Goal: Information Seeking & Learning: Learn about a topic

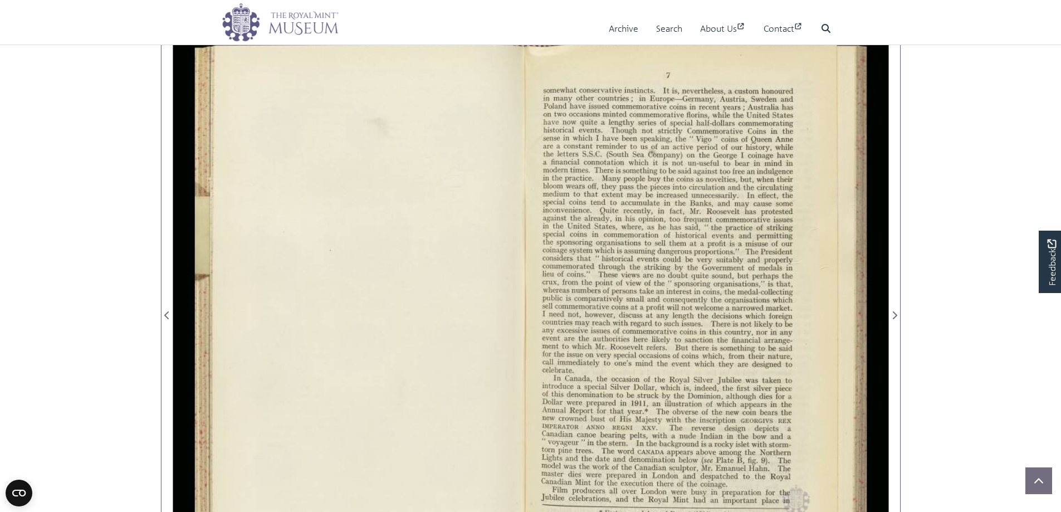
scroll to position [167, 0]
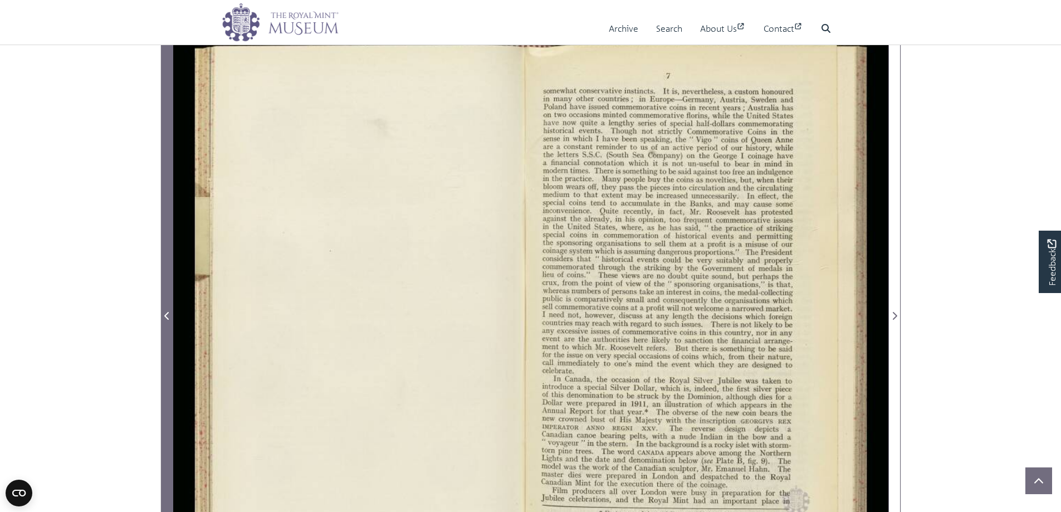
click at [164, 312] on icon "Previous Page" at bounding box center [167, 315] width 6 height 9
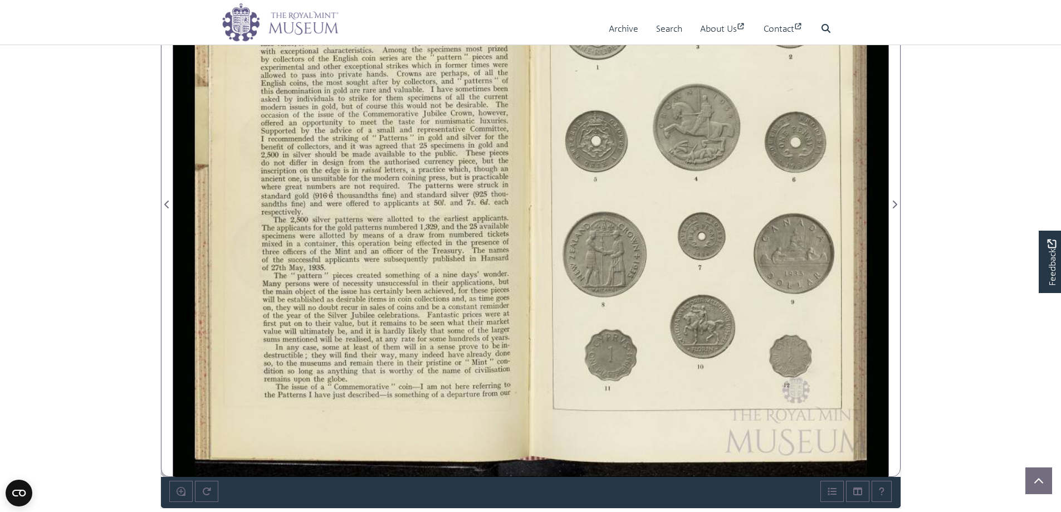
scroll to position [223, 0]
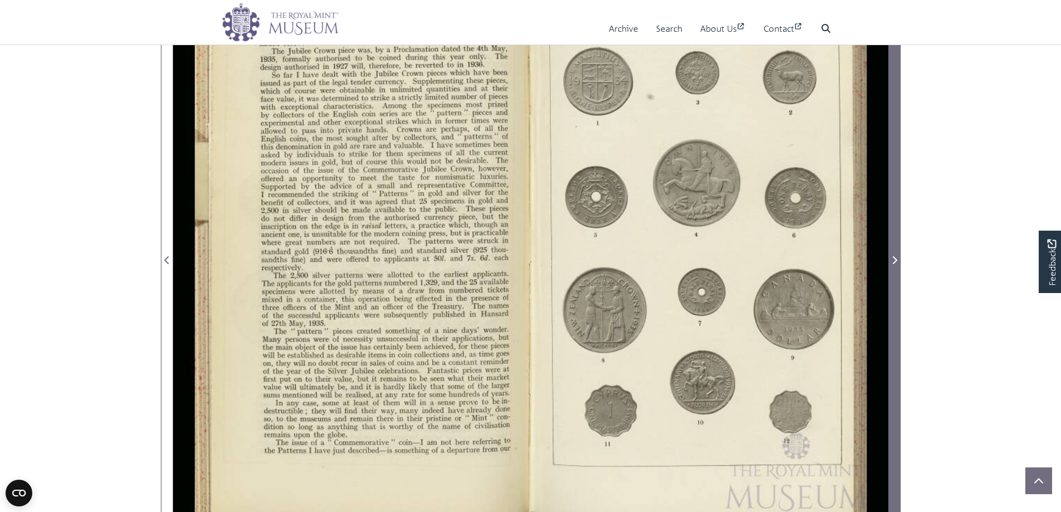
click at [892, 259] on icon "Next Page" at bounding box center [894, 260] width 6 height 9
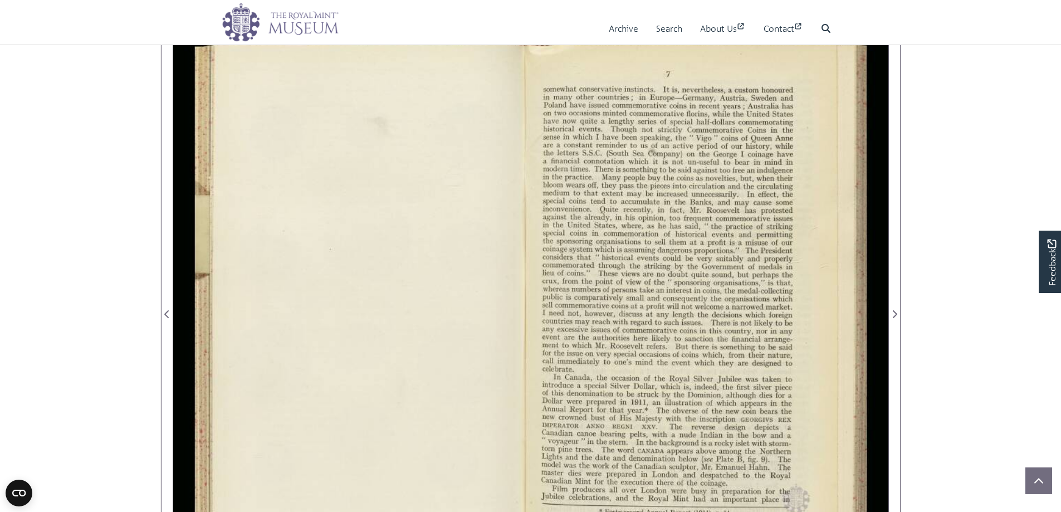
scroll to position [111, 0]
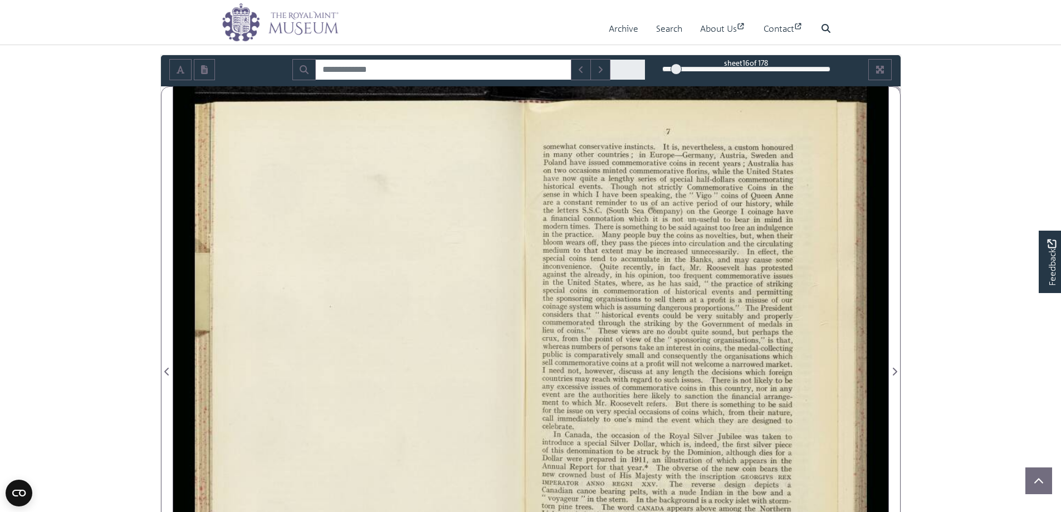
click at [695, 68] on div "16" at bounding box center [746, 68] width 168 height 11
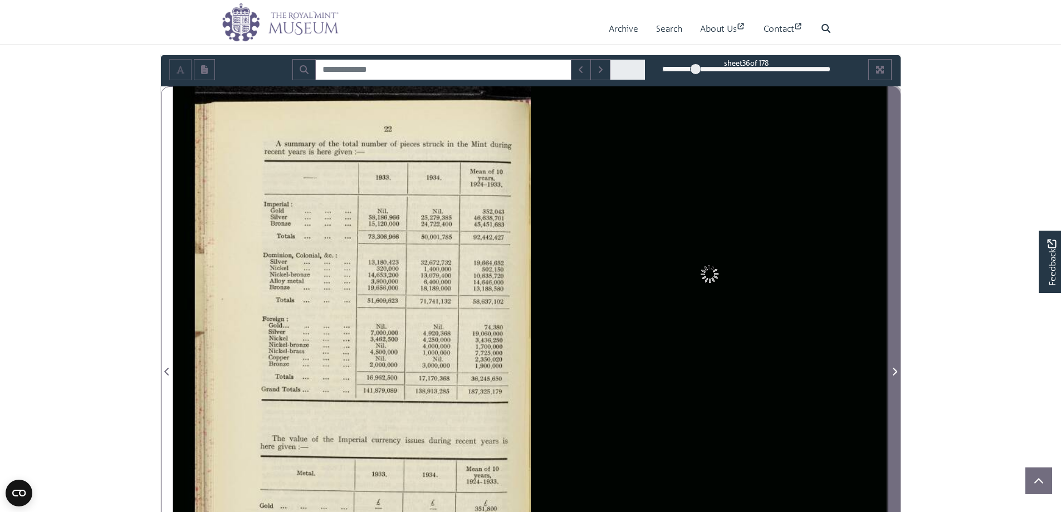
click at [891, 360] on span "Next Page" at bounding box center [894, 365] width 11 height 556
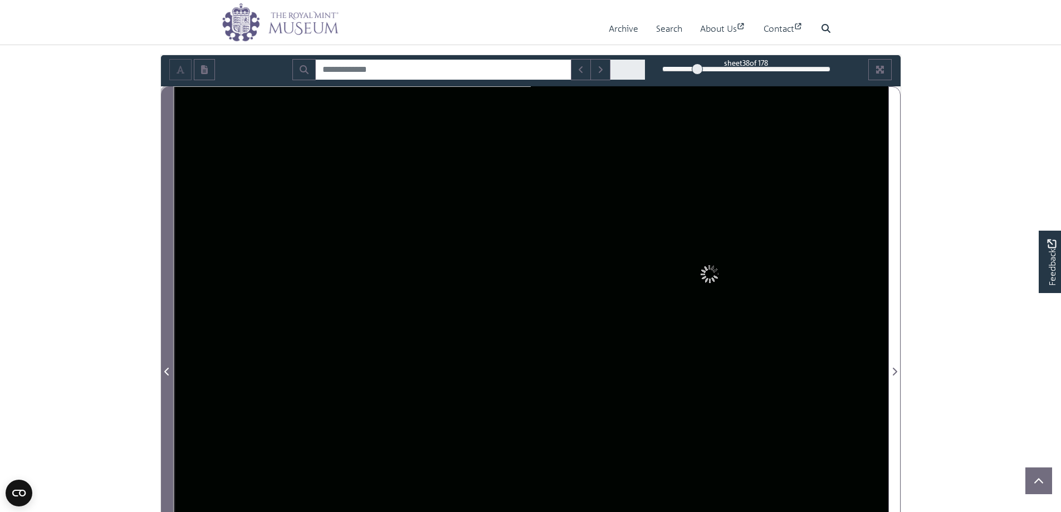
click at [166, 370] on icon "Previous Page" at bounding box center [166, 371] width 4 height 8
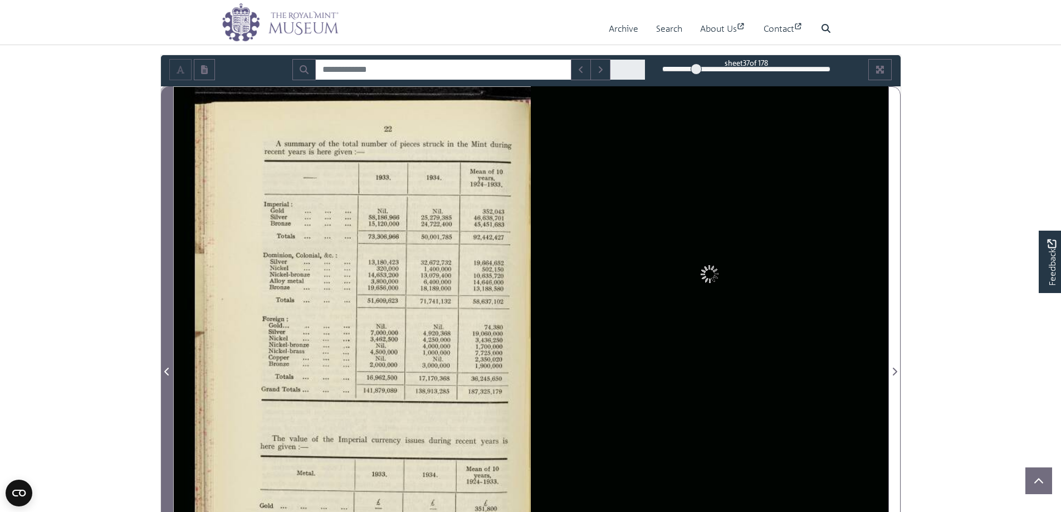
click at [166, 370] on icon "Previous Page" at bounding box center [166, 371] width 4 height 8
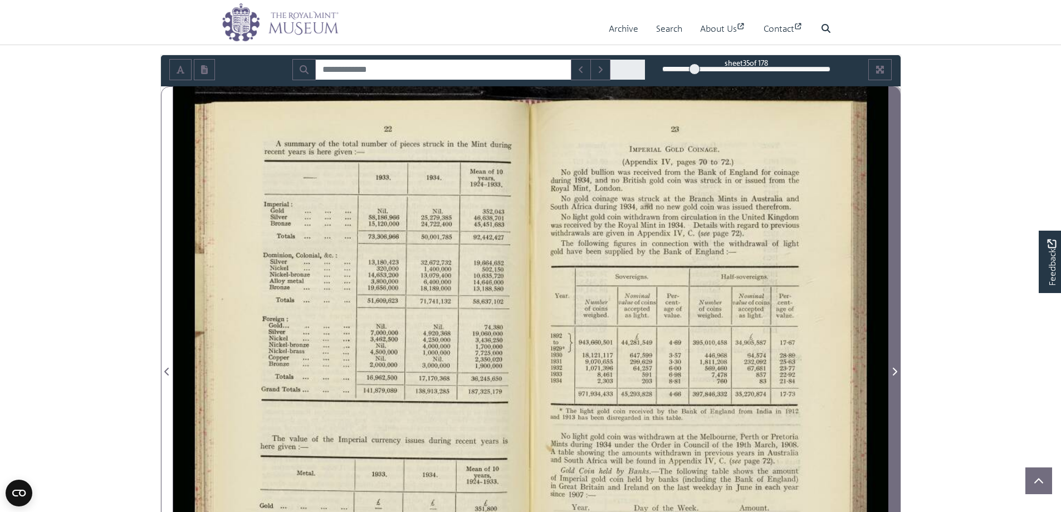
click at [893, 370] on icon "Next Page" at bounding box center [894, 371] width 6 height 9
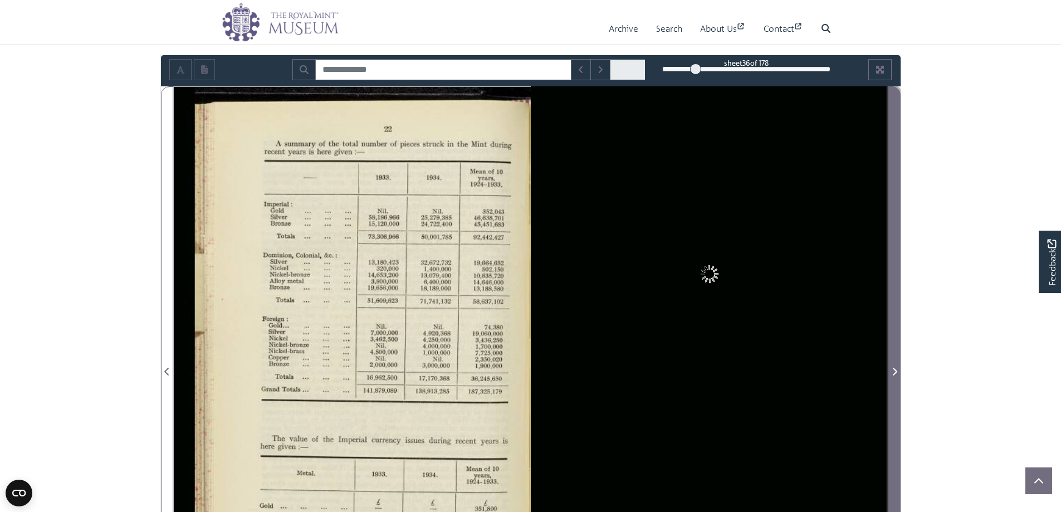
click at [893, 370] on icon "Next Page" at bounding box center [894, 371] width 6 height 9
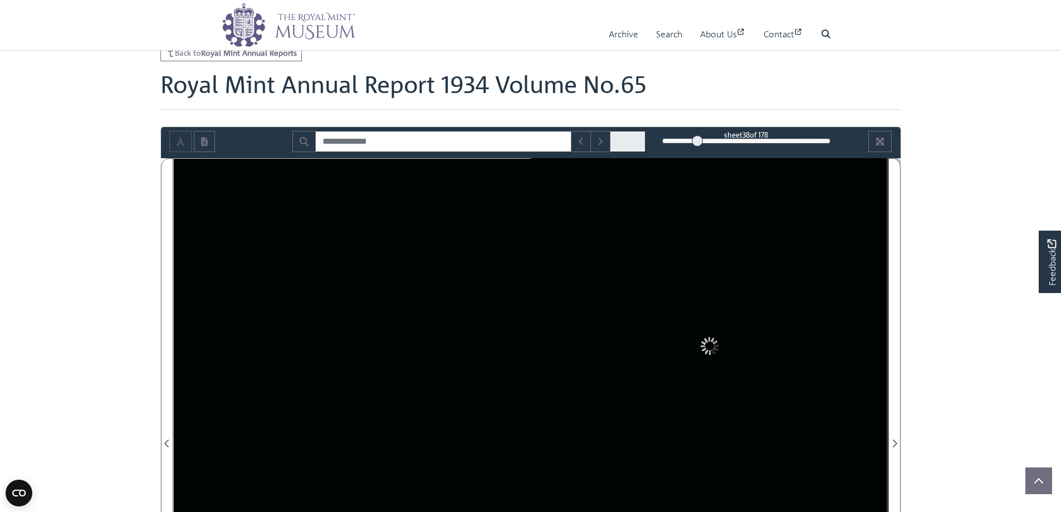
scroll to position [56, 0]
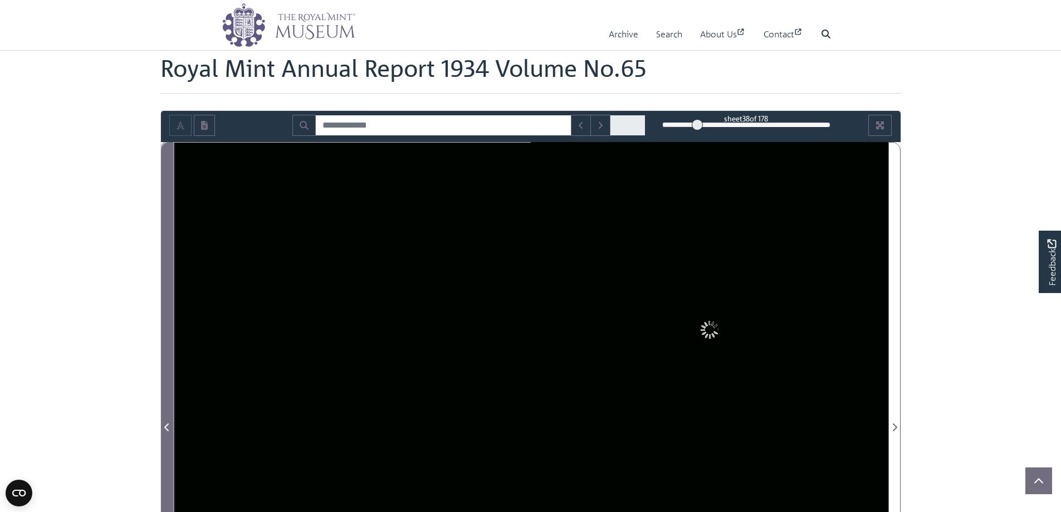
click at [165, 430] on icon "Previous Page" at bounding box center [167, 427] width 6 height 9
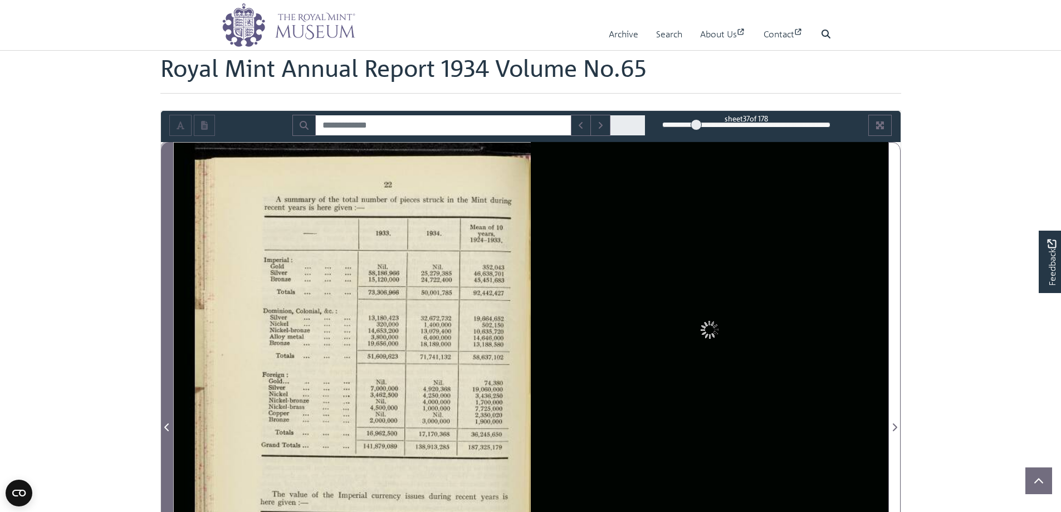
click at [165, 430] on icon "Previous Page" at bounding box center [167, 427] width 6 height 9
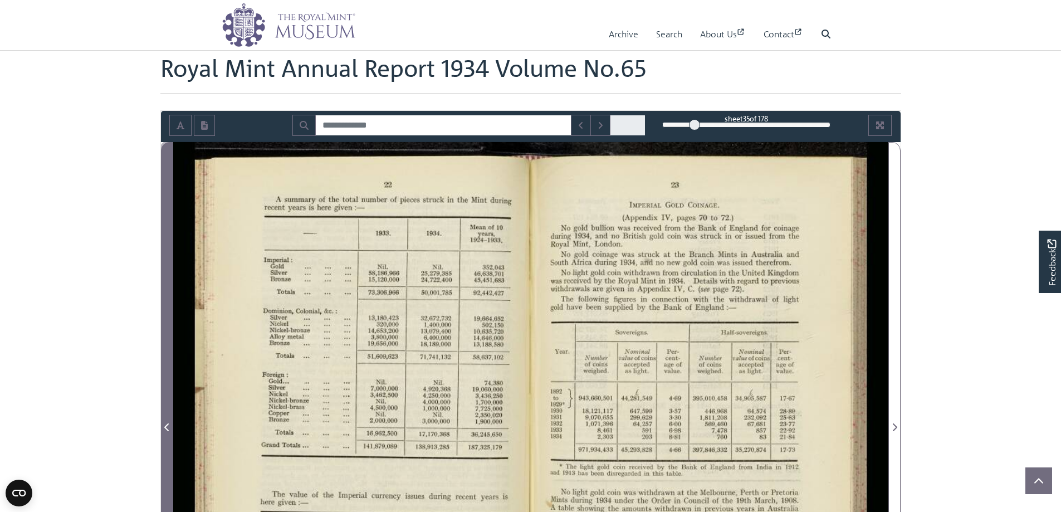
click at [165, 430] on icon "Previous Page" at bounding box center [167, 427] width 6 height 9
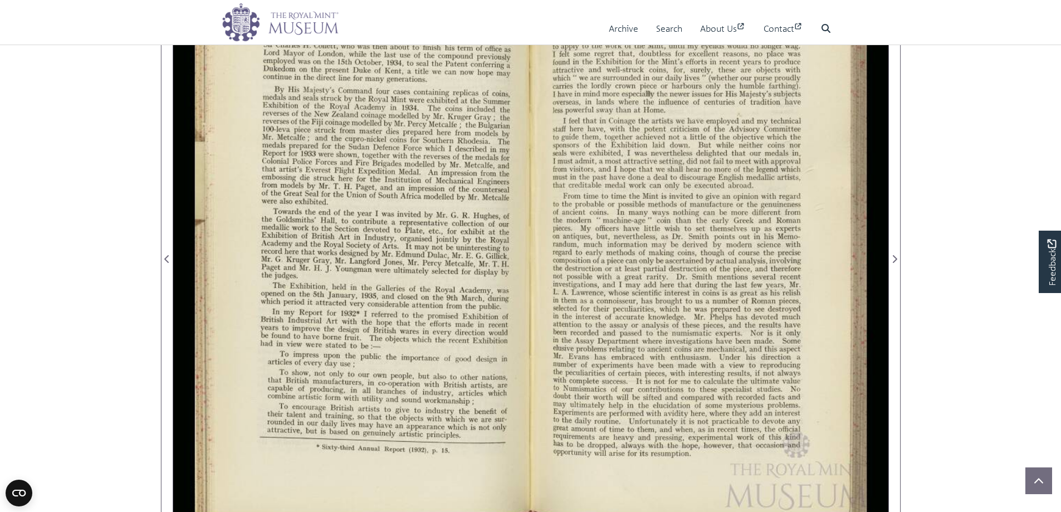
scroll to position [167, 0]
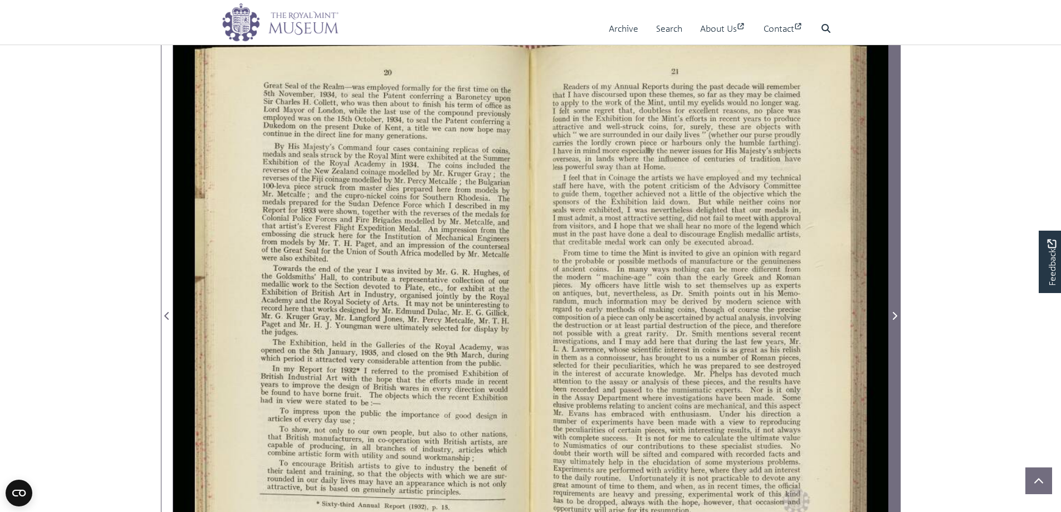
click at [895, 317] on icon "Next Page" at bounding box center [894, 316] width 4 height 8
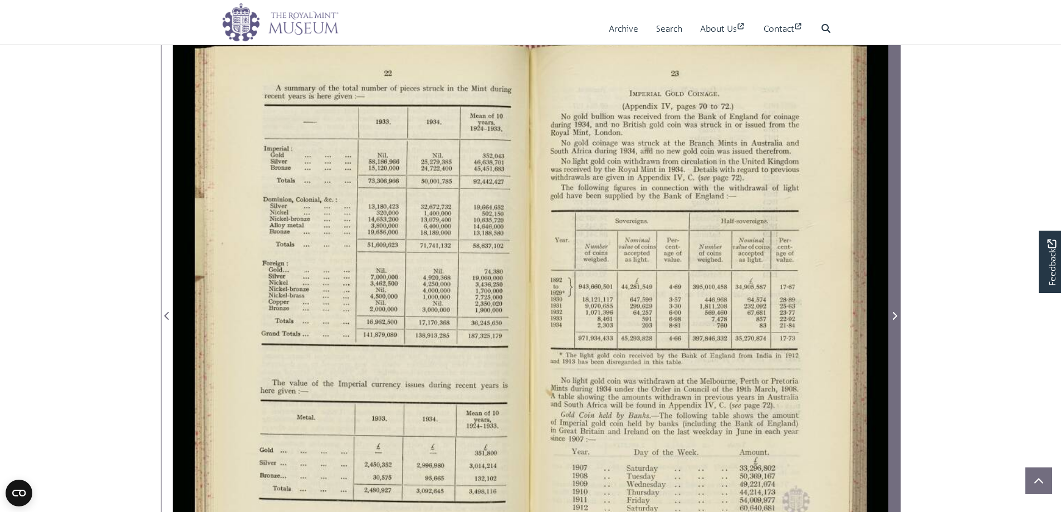
click at [895, 317] on icon "Next Page" at bounding box center [894, 316] width 4 height 8
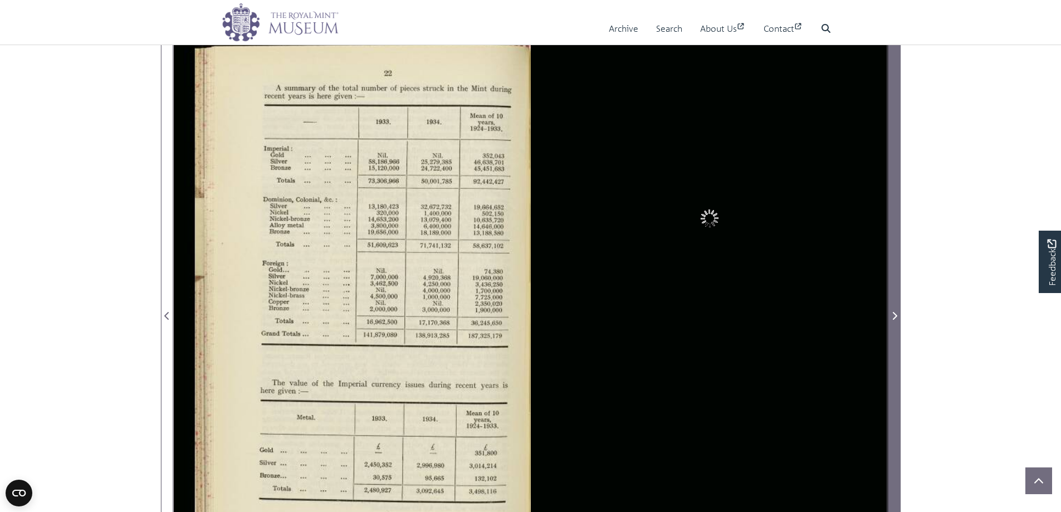
click at [895, 317] on icon "Next Page" at bounding box center [894, 316] width 4 height 8
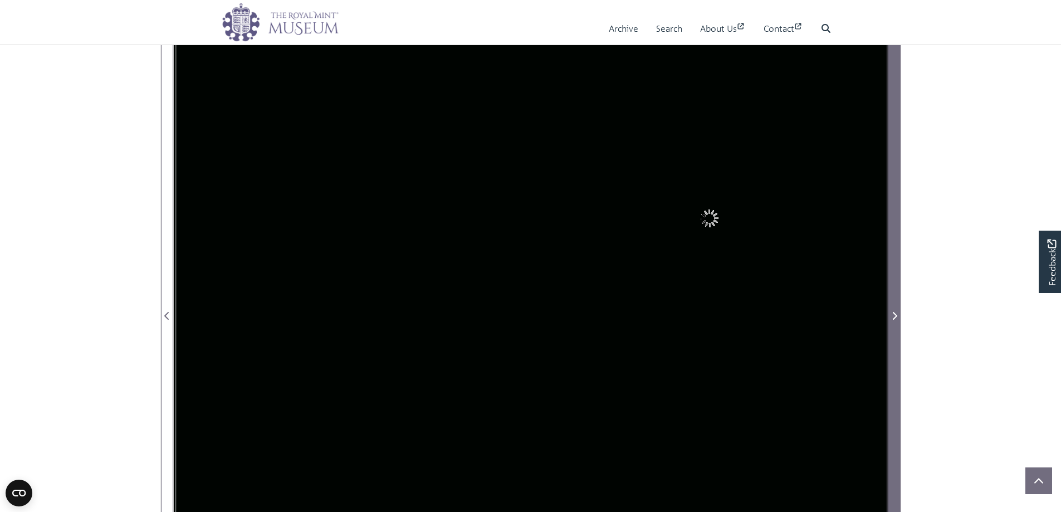
click at [895, 317] on icon "Next Page" at bounding box center [894, 316] width 4 height 8
click at [895, 318] on icon "Next Page" at bounding box center [894, 316] width 4 height 8
click at [896, 320] on icon "Next Page" at bounding box center [894, 315] width 6 height 9
click at [897, 320] on span "Next Page" at bounding box center [894, 315] width 11 height 13
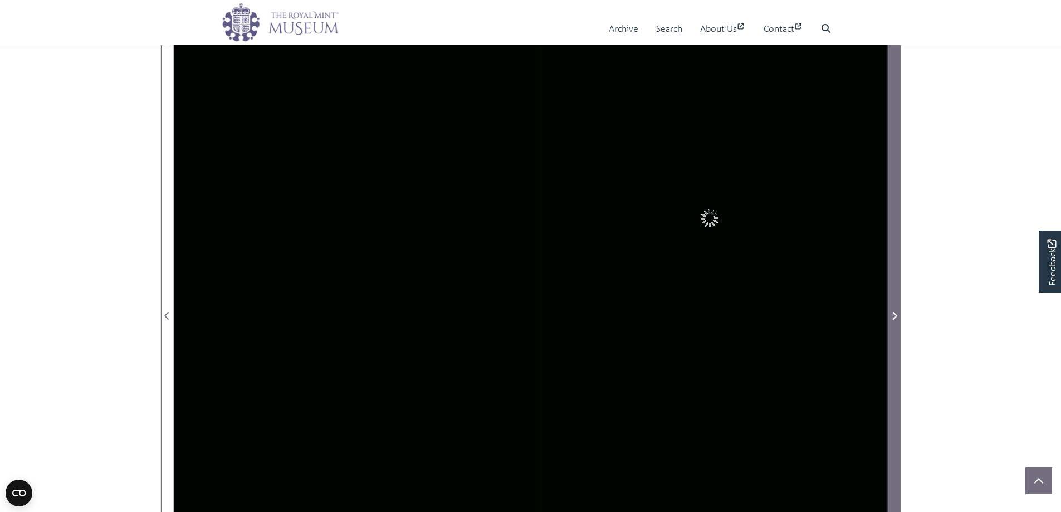
click at [897, 320] on span "Next Page" at bounding box center [894, 315] width 11 height 13
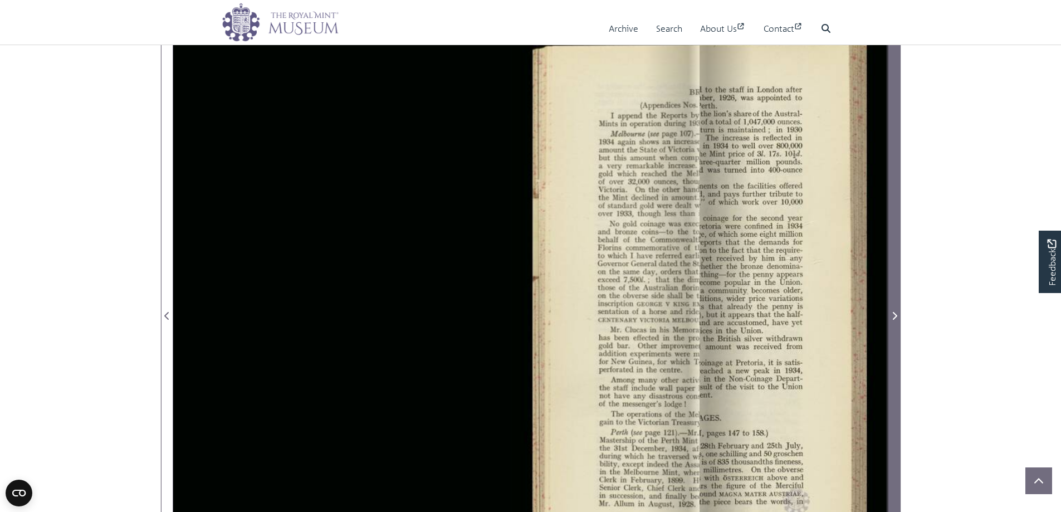
click at [897, 320] on span "Next Page" at bounding box center [894, 315] width 11 height 13
